Goal: Task Accomplishment & Management: Manage account settings

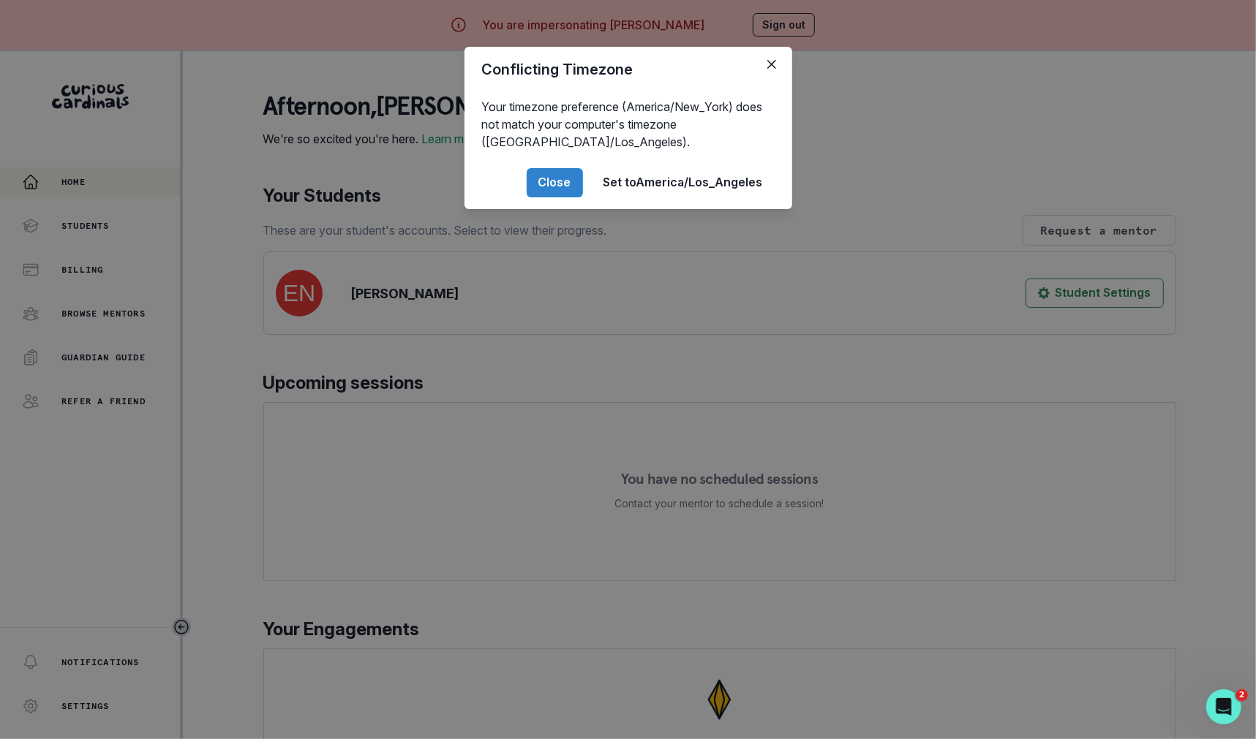
click at [346, 467] on div "Conflicting Timezone Your timezone preference (America/New_York) does not match…" at bounding box center [628, 369] width 1256 height 739
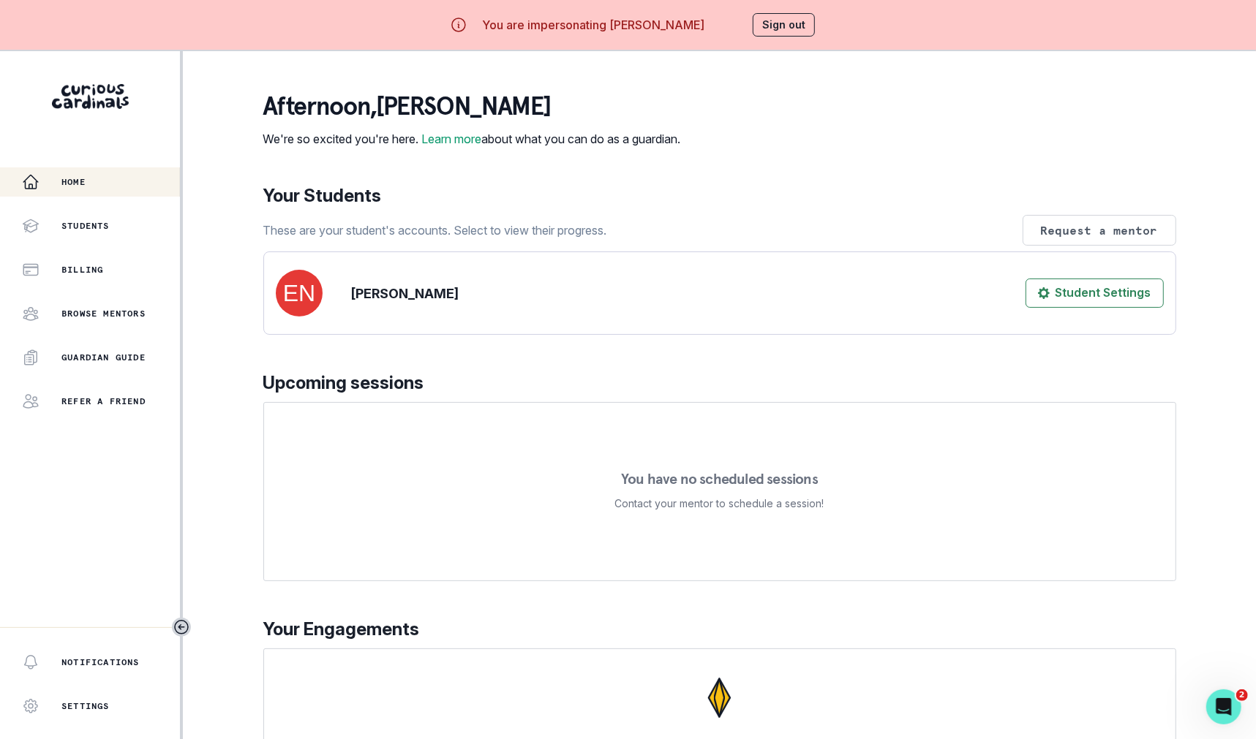
scroll to position [72, 0]
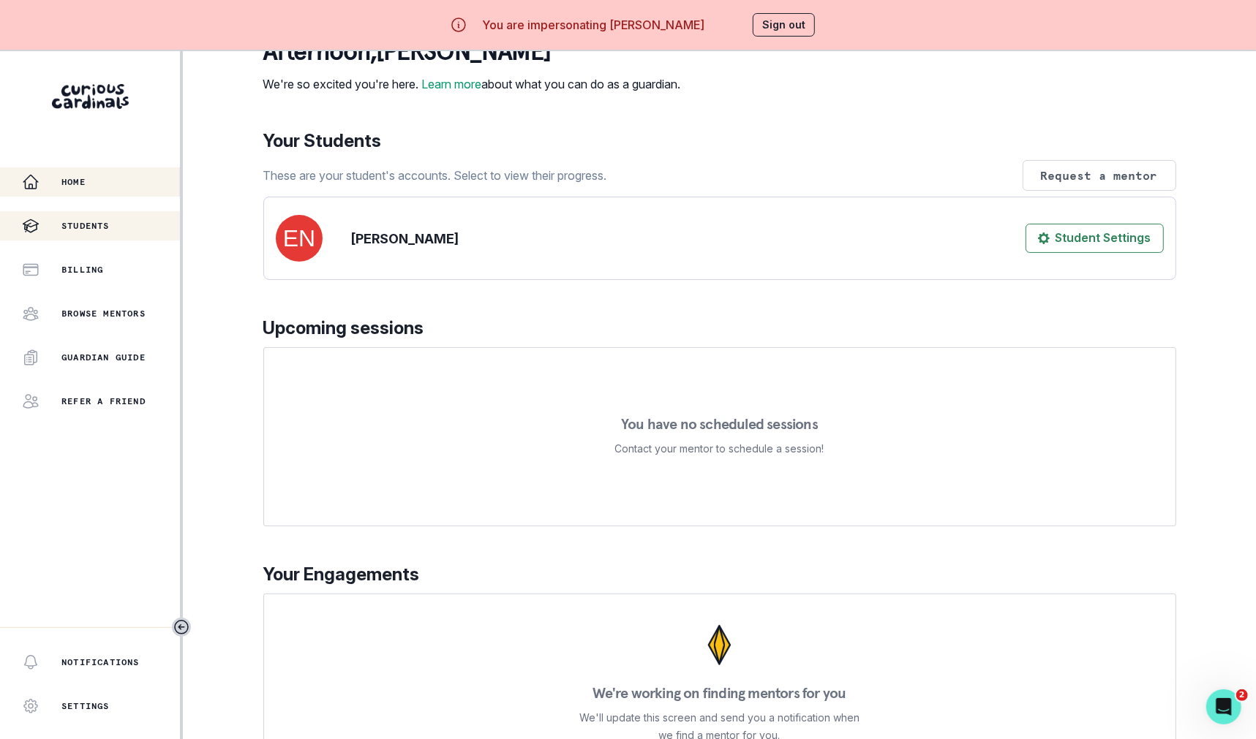
click at [115, 232] on div "Students" at bounding box center [101, 226] width 158 height 18
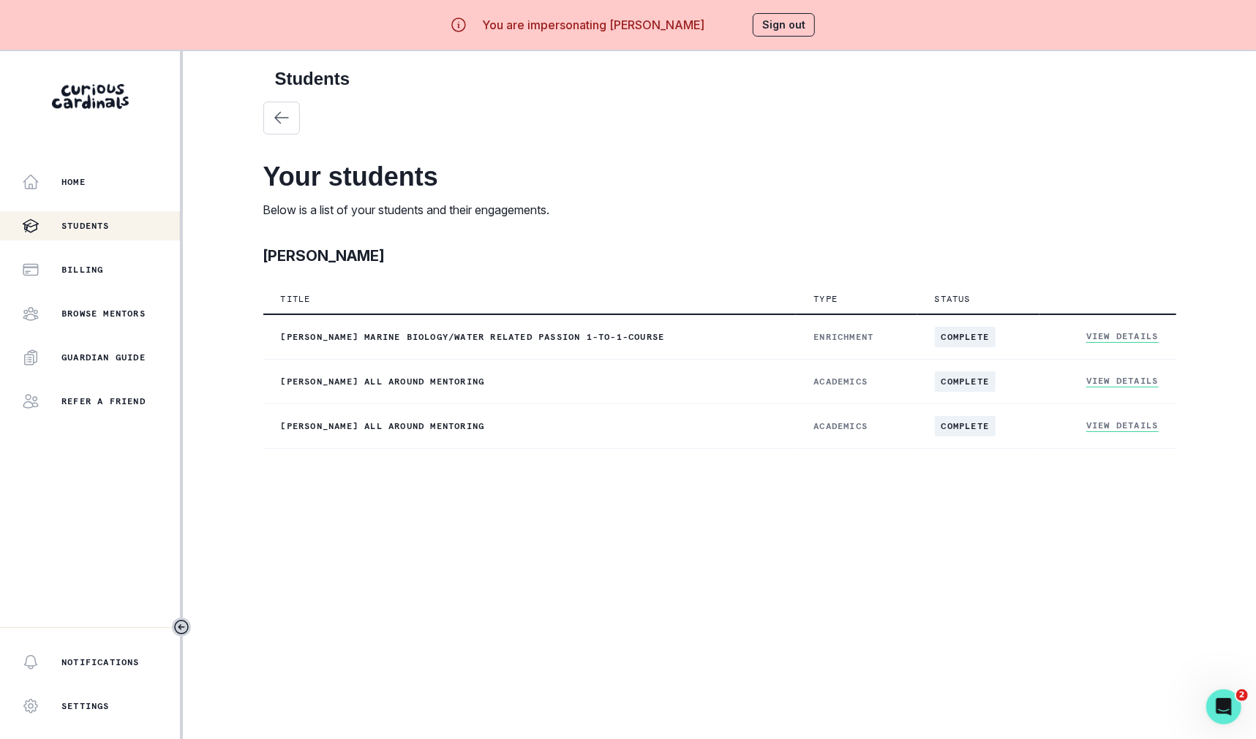
click at [788, 32] on button "Sign out" at bounding box center [784, 24] width 62 height 23
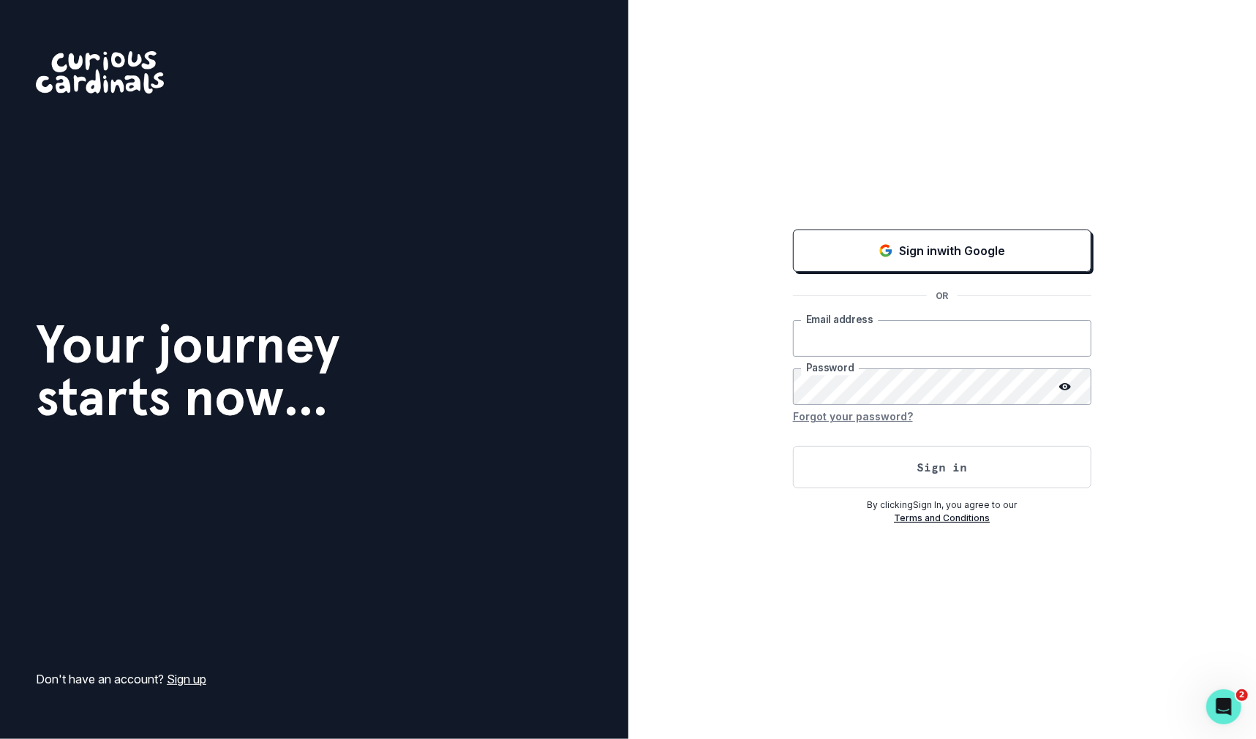
type input "[PERSON_NAME][EMAIL_ADDRESS][DOMAIN_NAME]"
click at [851, 483] on button "Sign in" at bounding box center [942, 467] width 298 height 42
